Goal: Find specific page/section: Find specific page/section

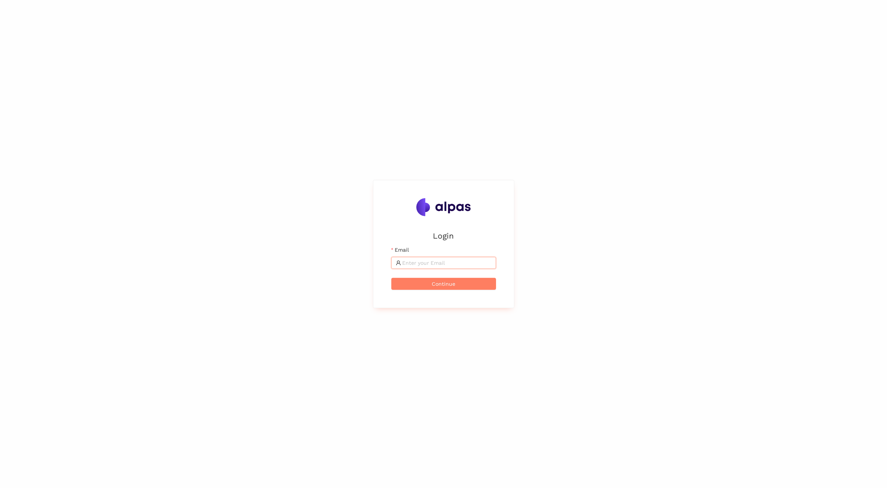
click at [439, 266] on input "Email" at bounding box center [446, 263] width 89 height 8
type input "[PERSON_NAME][EMAIL_ADDRESS][PERSON_NAME][PERSON_NAME][DOMAIN_NAME]"
click at [460, 283] on button "Continue" at bounding box center [443, 284] width 105 height 12
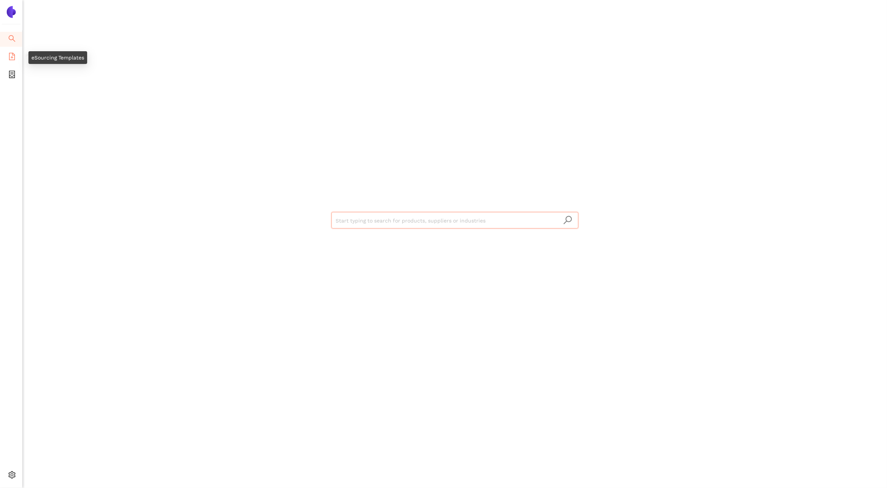
click at [10, 57] on icon "file-add" at bounding box center [11, 56] width 7 height 7
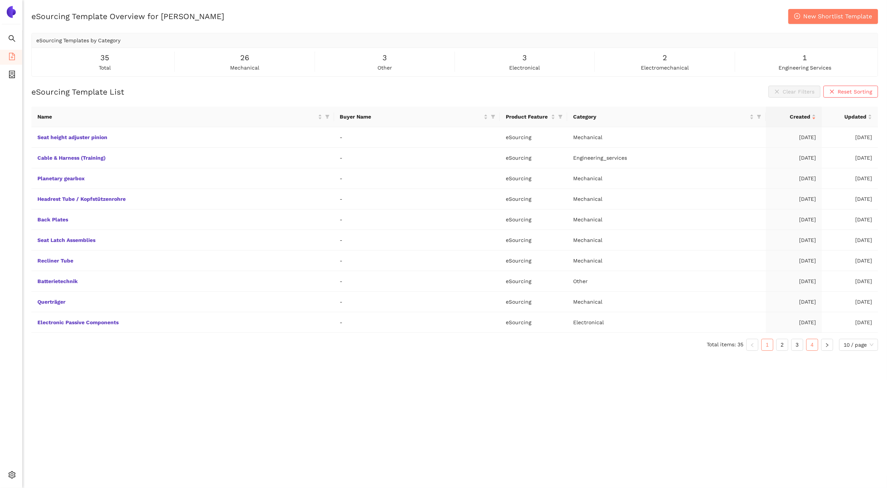
click at [809, 350] on link "4" at bounding box center [811, 344] width 11 height 11
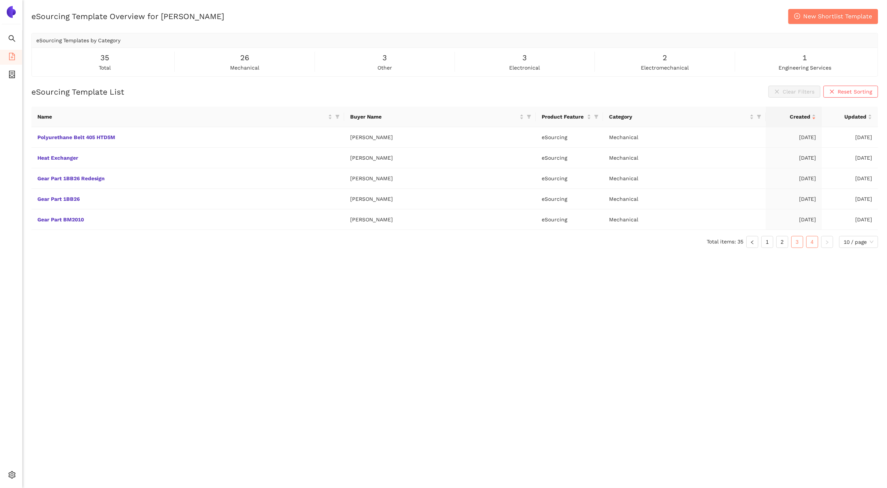
click at [797, 245] on link "3" at bounding box center [796, 241] width 11 height 11
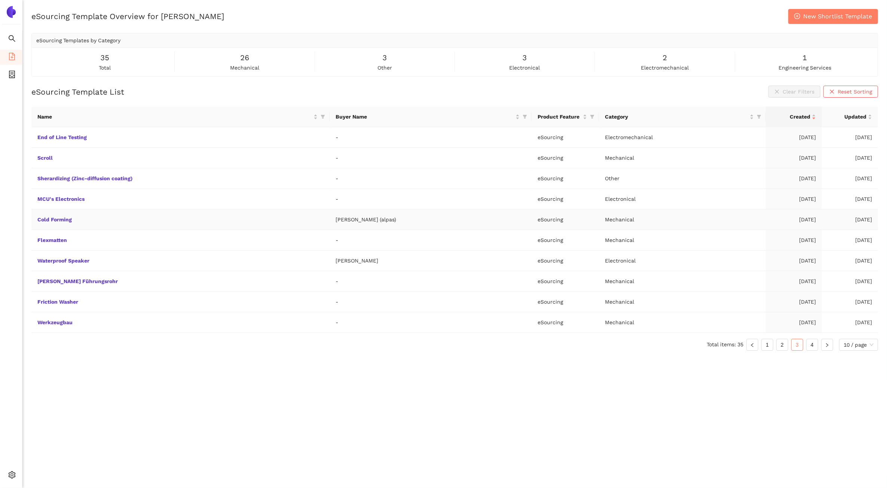
click at [64, 223] on td "Cold Forming" at bounding box center [180, 219] width 298 height 21
click at [0, 0] on link "Cold Forming" at bounding box center [0, 0] width 0 height 0
